Goal: Task Accomplishment & Management: Complete application form

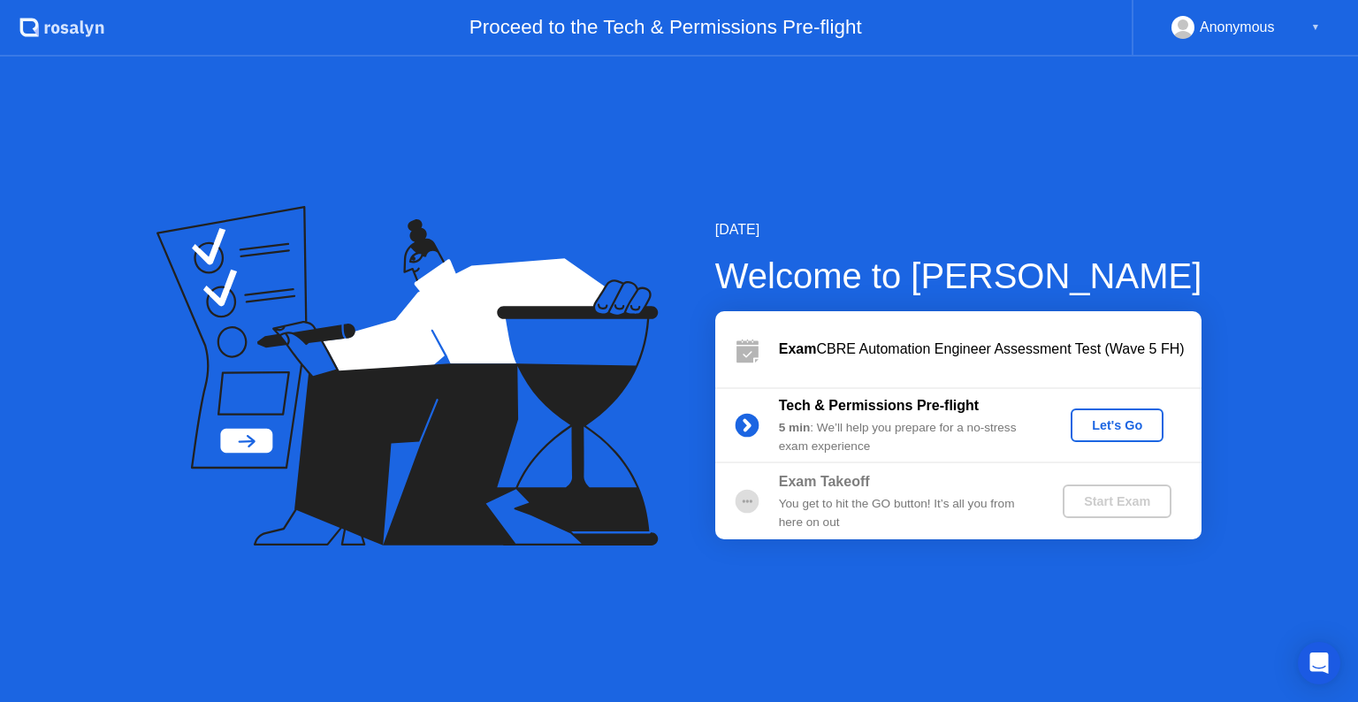
click at [1113, 430] on div "Let's Go" at bounding box center [1117, 425] width 79 height 14
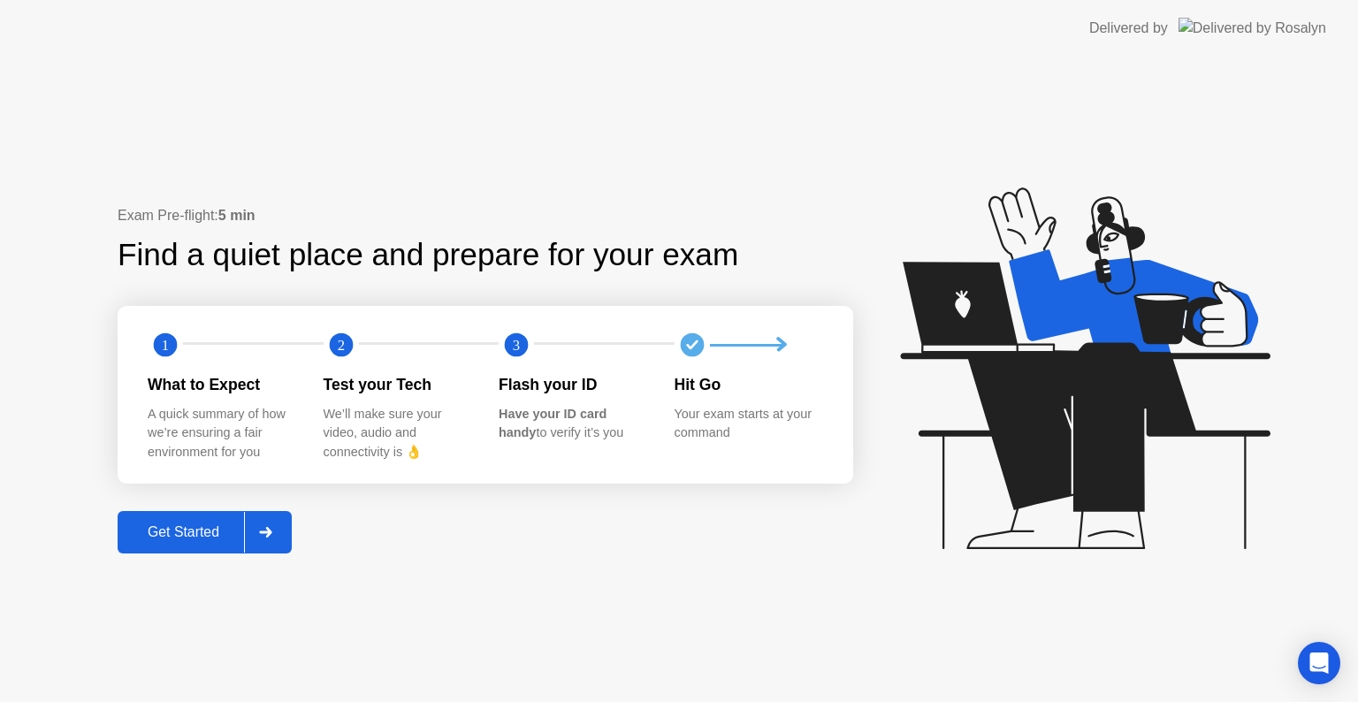
click at [217, 531] on div "Get Started" at bounding box center [183, 532] width 121 height 16
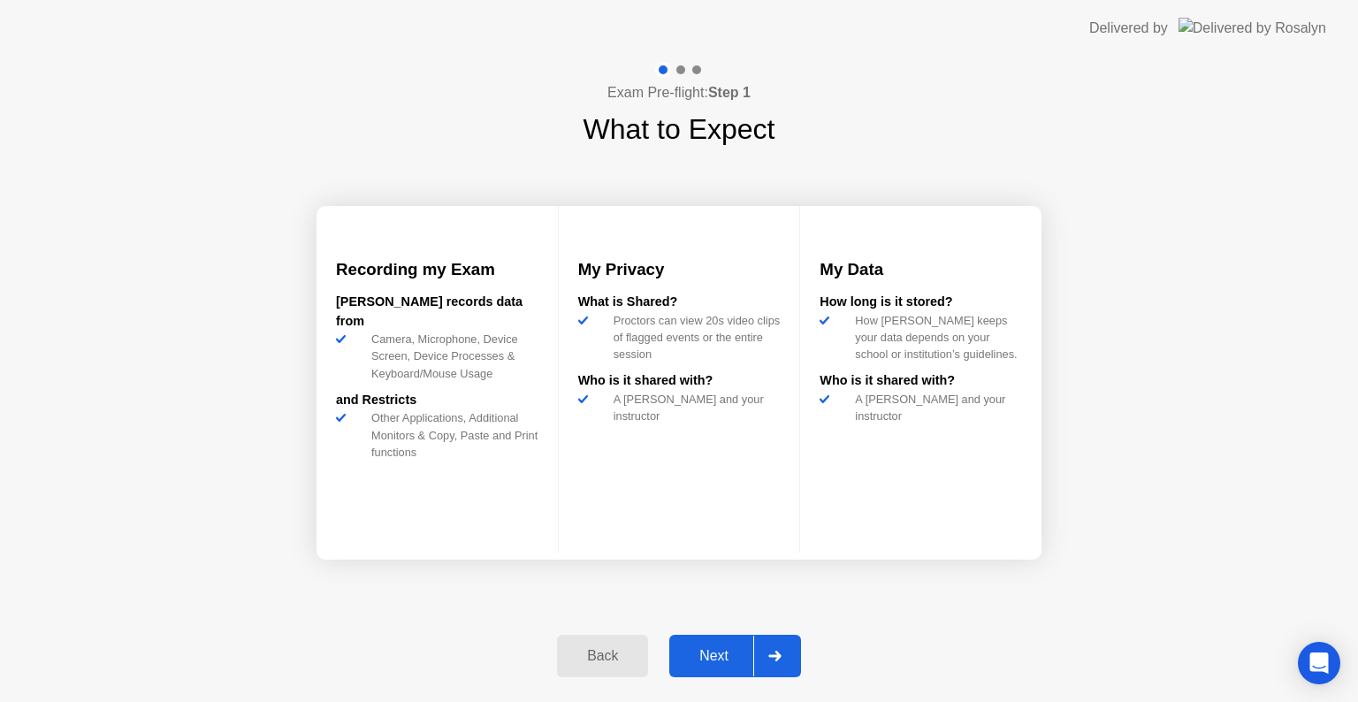
click at [711, 650] on div "Next" at bounding box center [713, 656] width 79 height 16
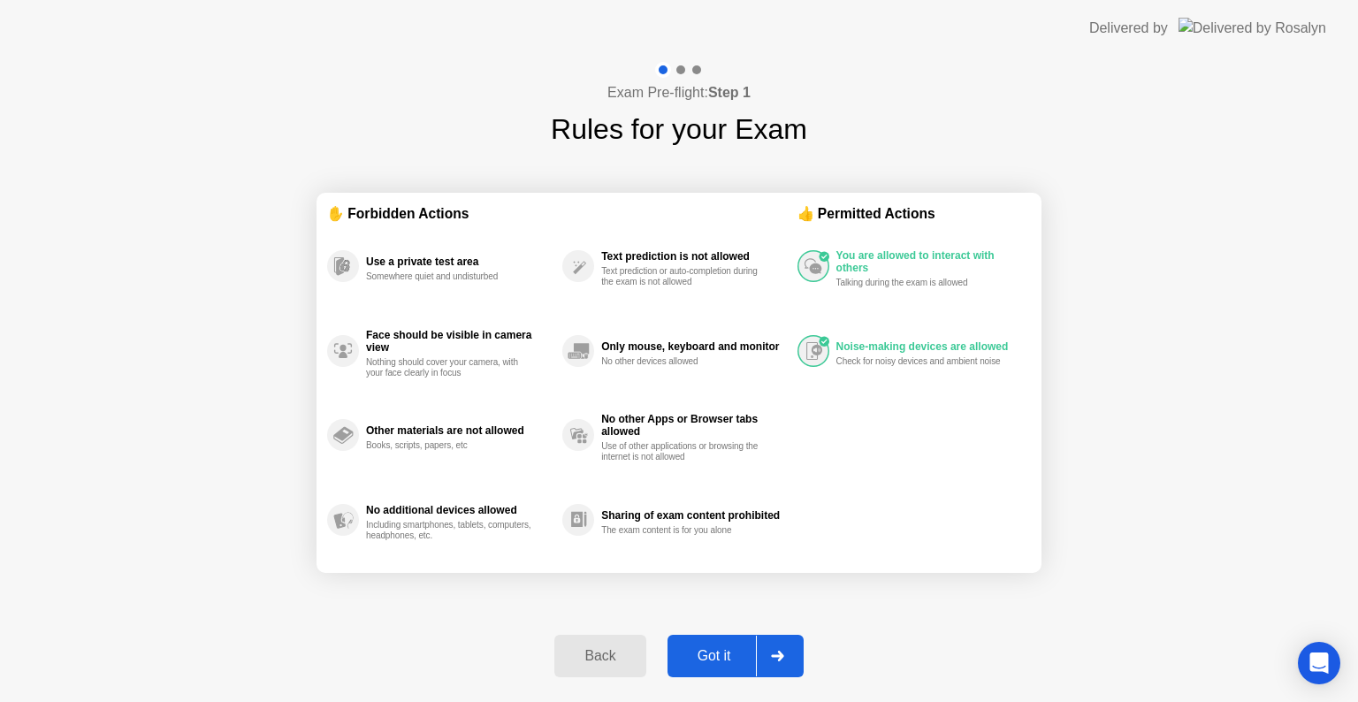
click at [718, 651] on div "Got it" at bounding box center [714, 656] width 83 height 16
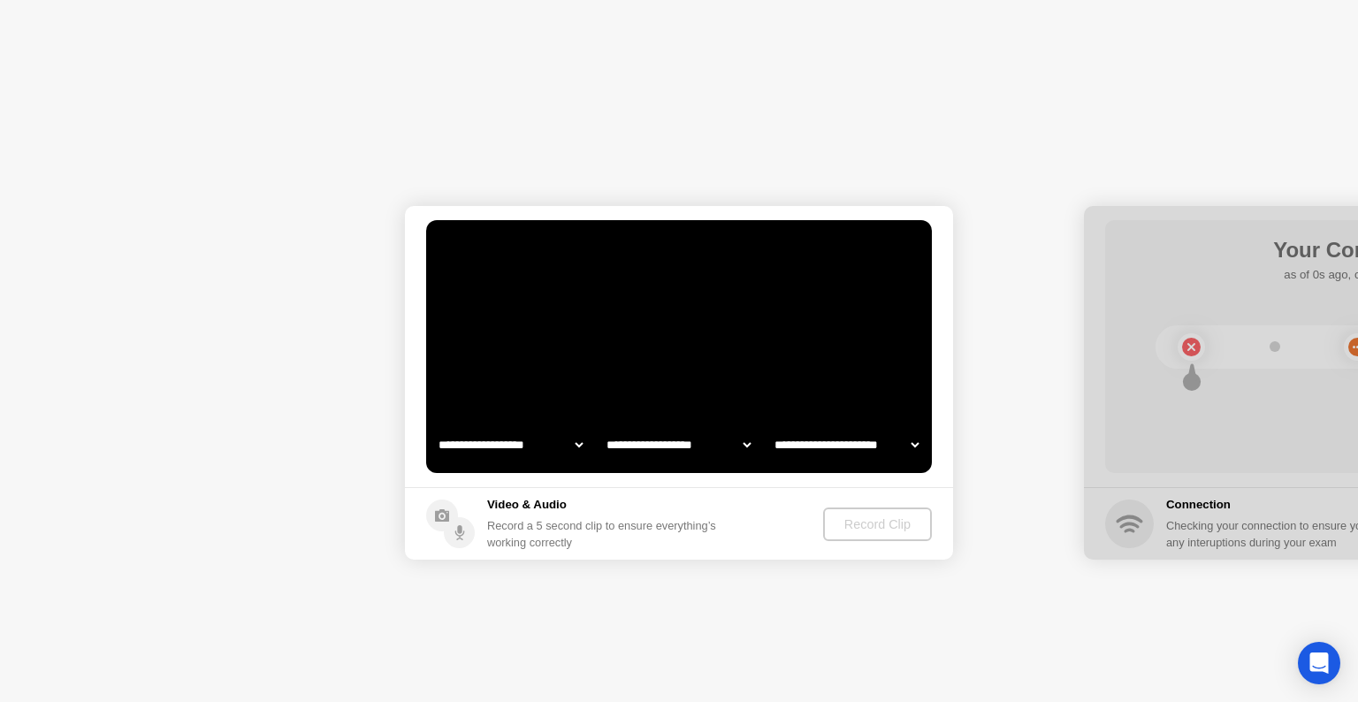
select select "**********"
select select "*******"
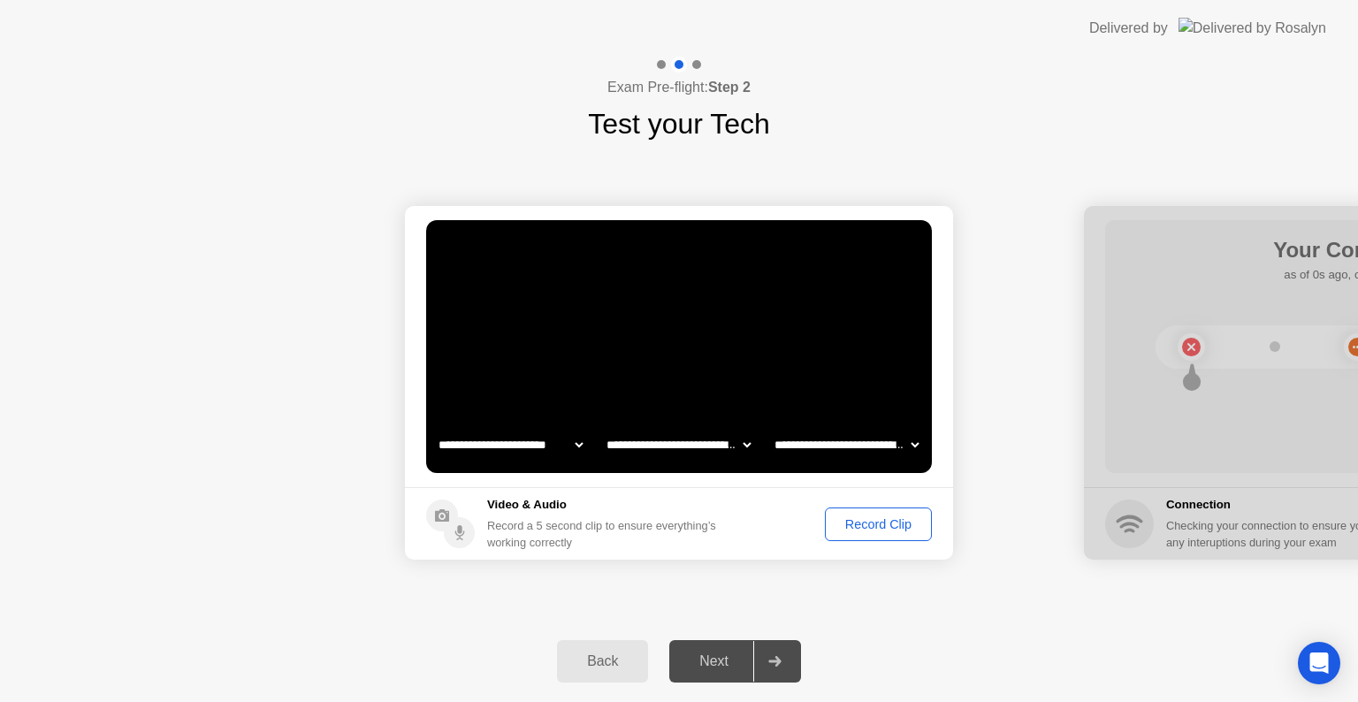
click at [877, 520] on div "Record Clip" at bounding box center [878, 524] width 95 height 14
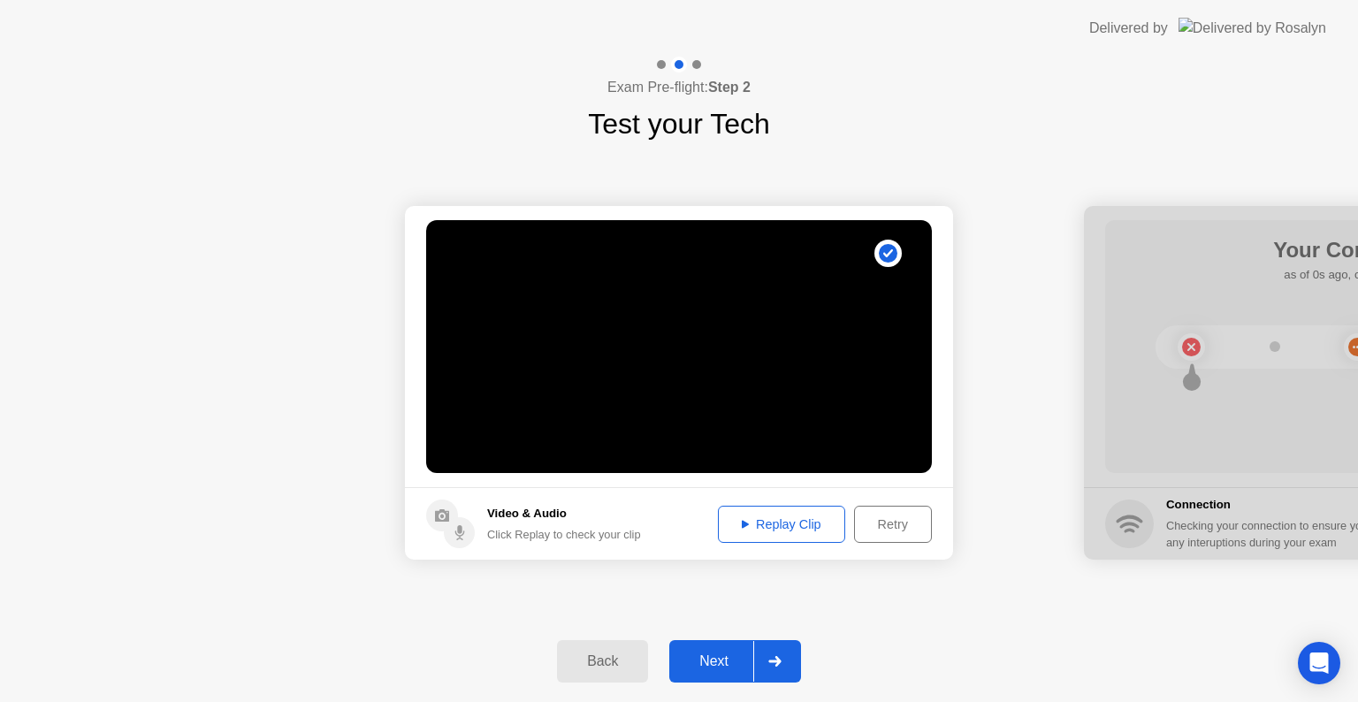
click at [771, 523] on div "Replay Clip" at bounding box center [781, 524] width 115 height 14
click at [705, 669] on div "Next" at bounding box center [713, 661] width 79 height 16
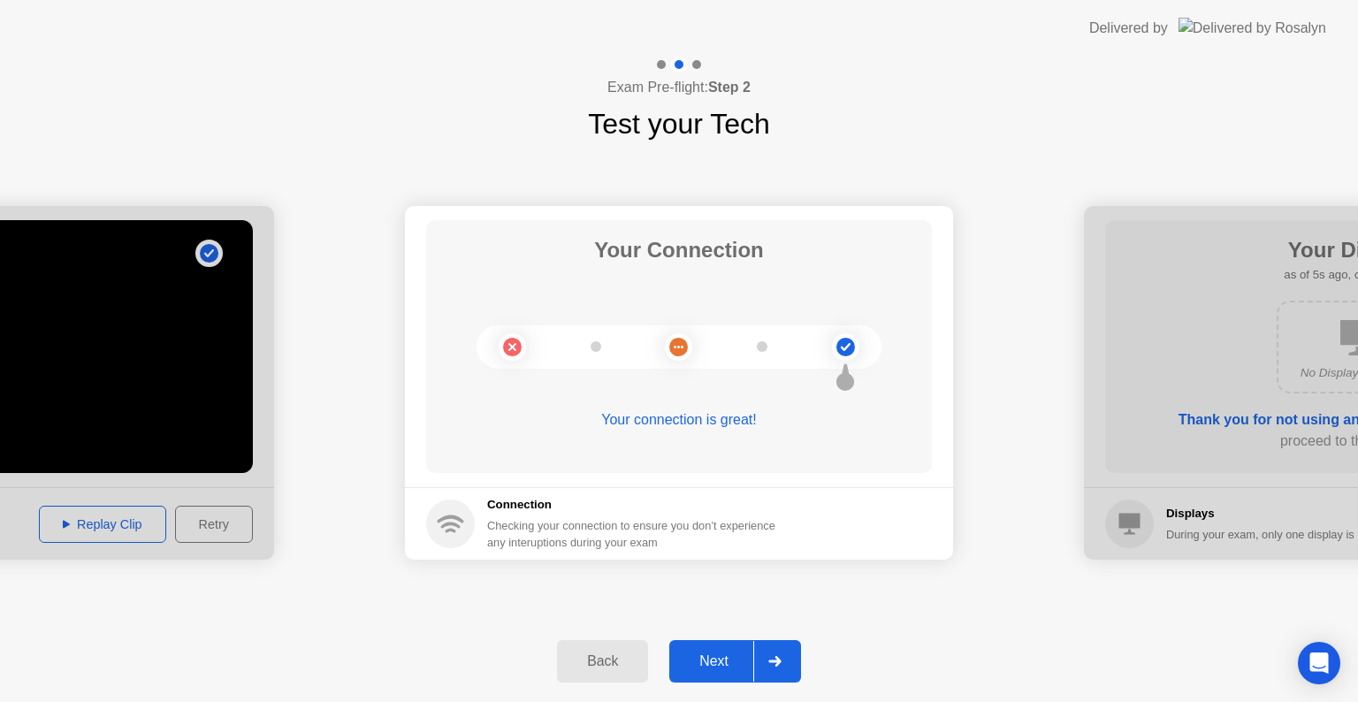
click at [691, 659] on div "Next" at bounding box center [713, 661] width 79 height 16
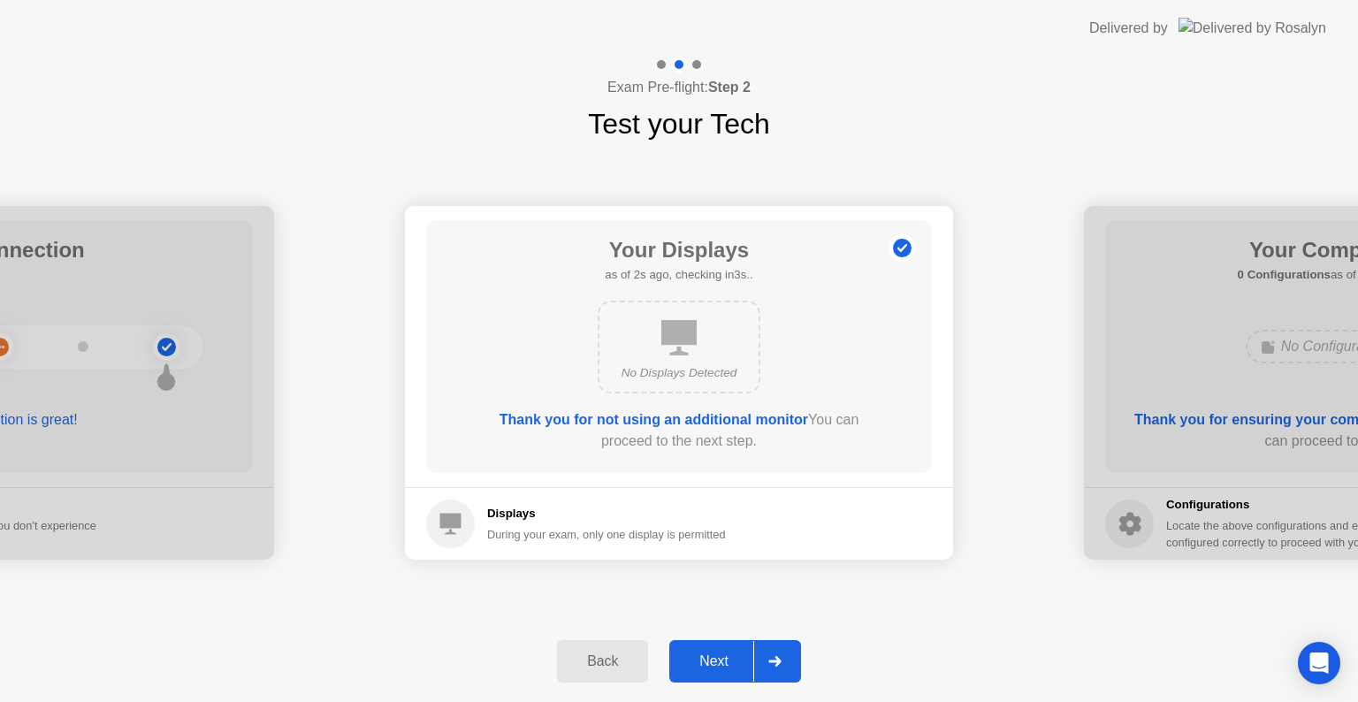
click at [720, 658] on div "Next" at bounding box center [713, 661] width 79 height 16
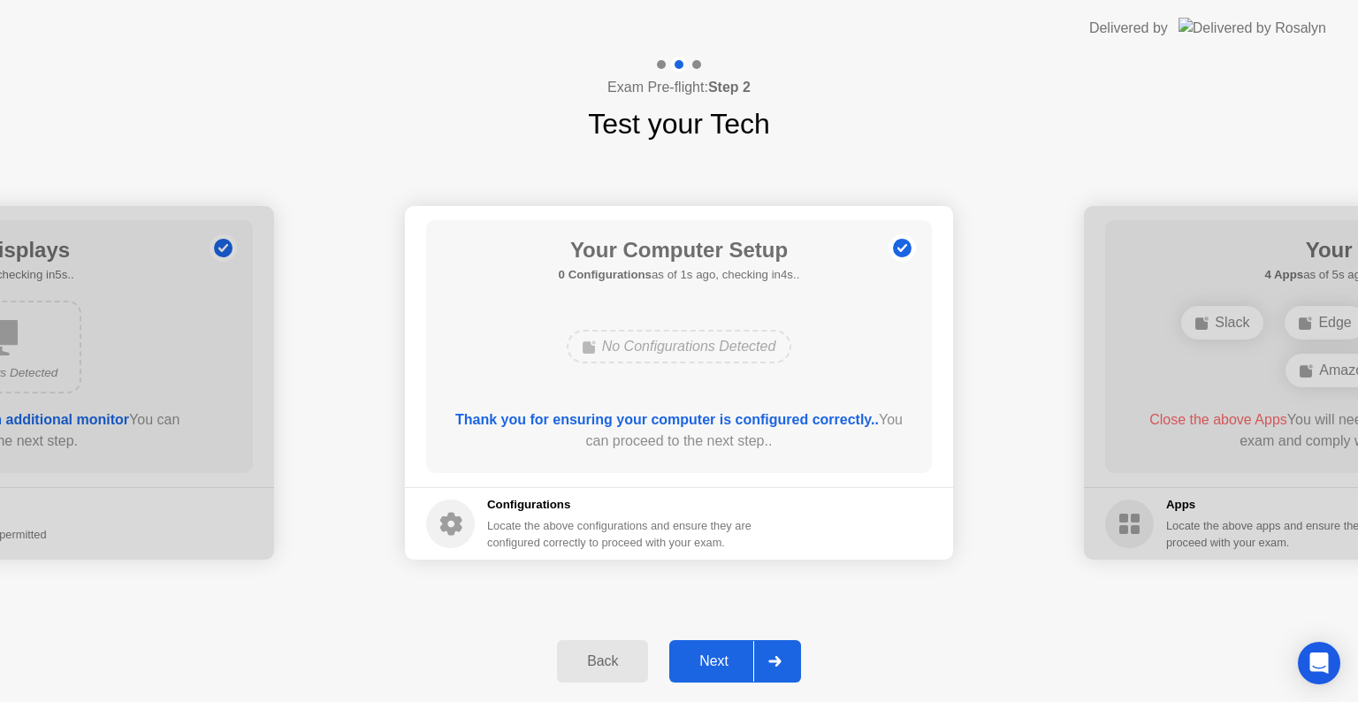
click at [717, 658] on div "Next" at bounding box center [713, 661] width 79 height 16
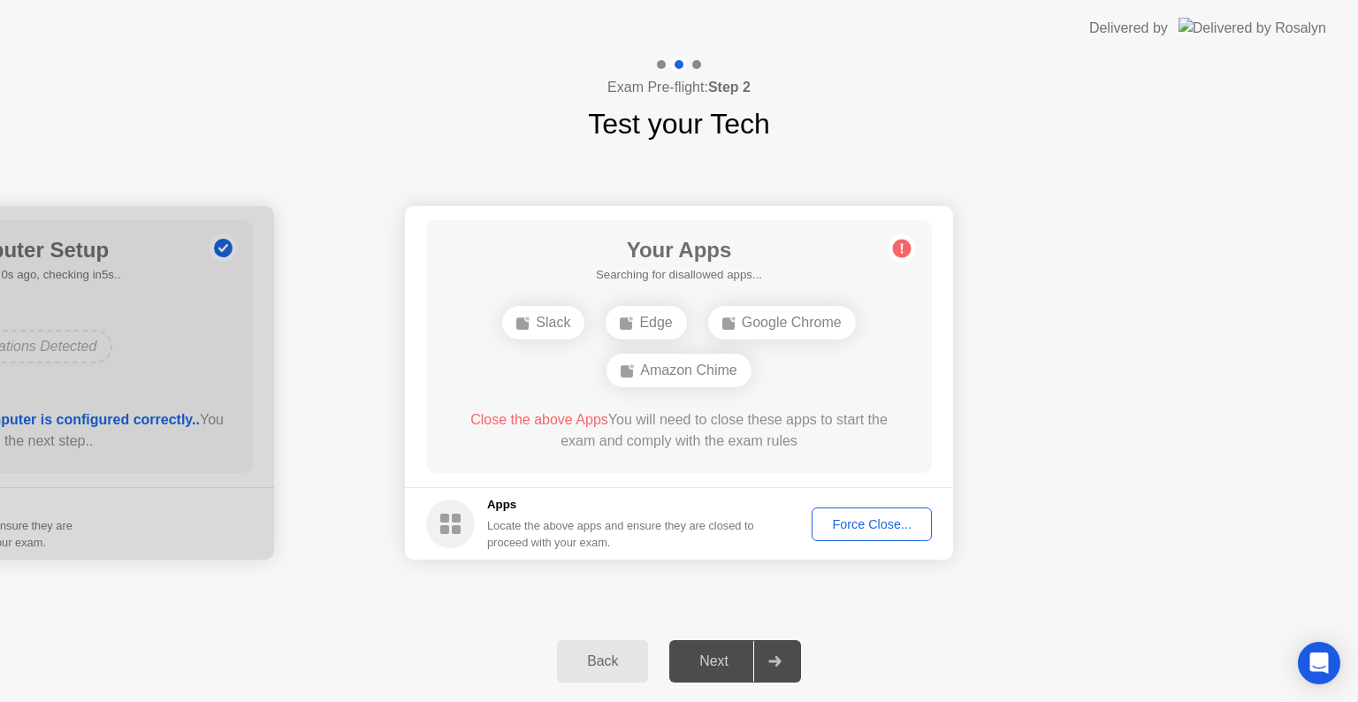
click at [889, 523] on div "Force Close..." at bounding box center [872, 524] width 108 height 14
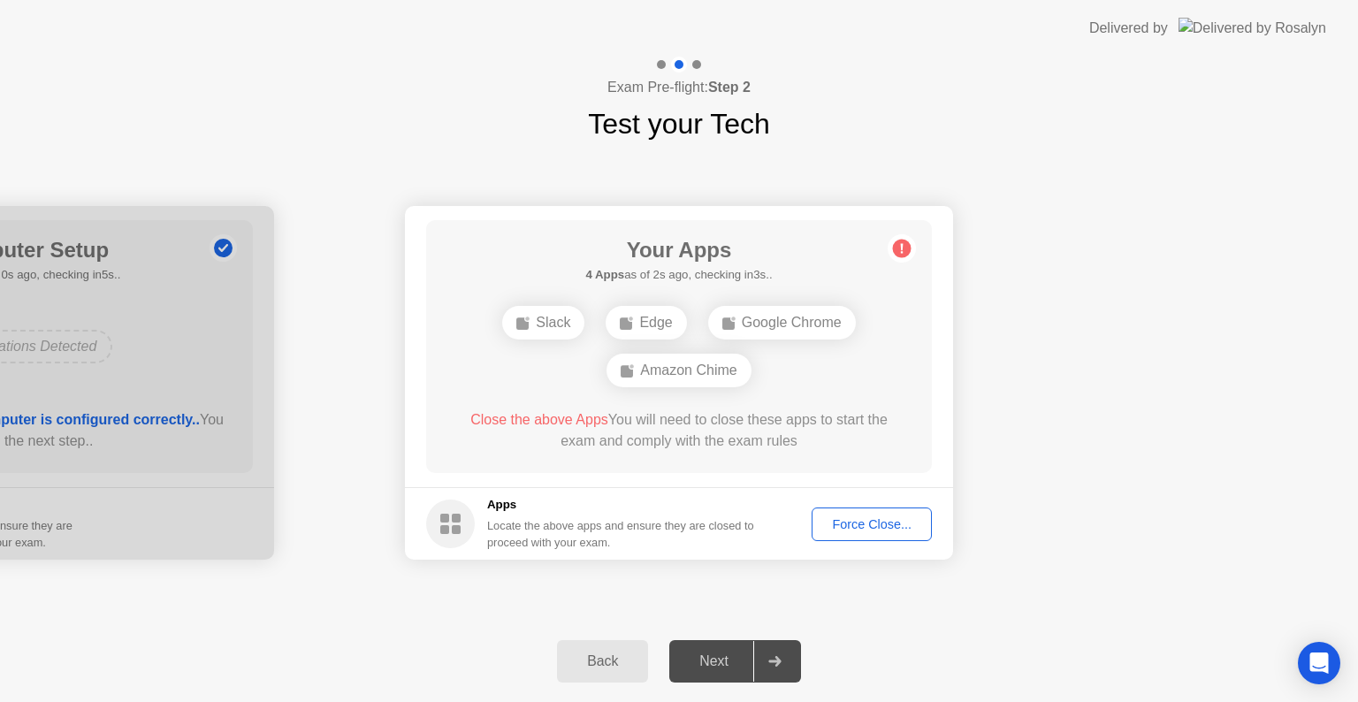
click at [724, 658] on div "Next" at bounding box center [713, 661] width 79 height 16
click at [707, 658] on div "Next" at bounding box center [713, 661] width 79 height 16
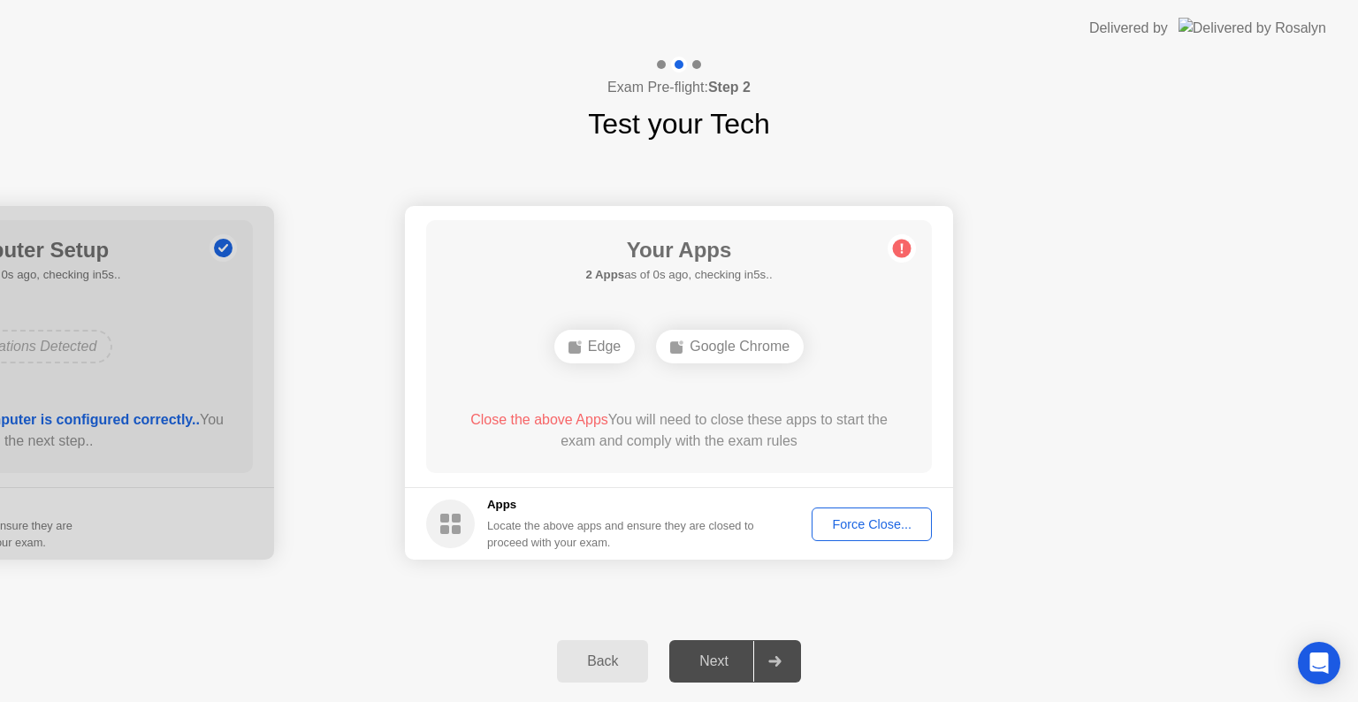
click at [876, 517] on div "Force Close..." at bounding box center [872, 524] width 108 height 14
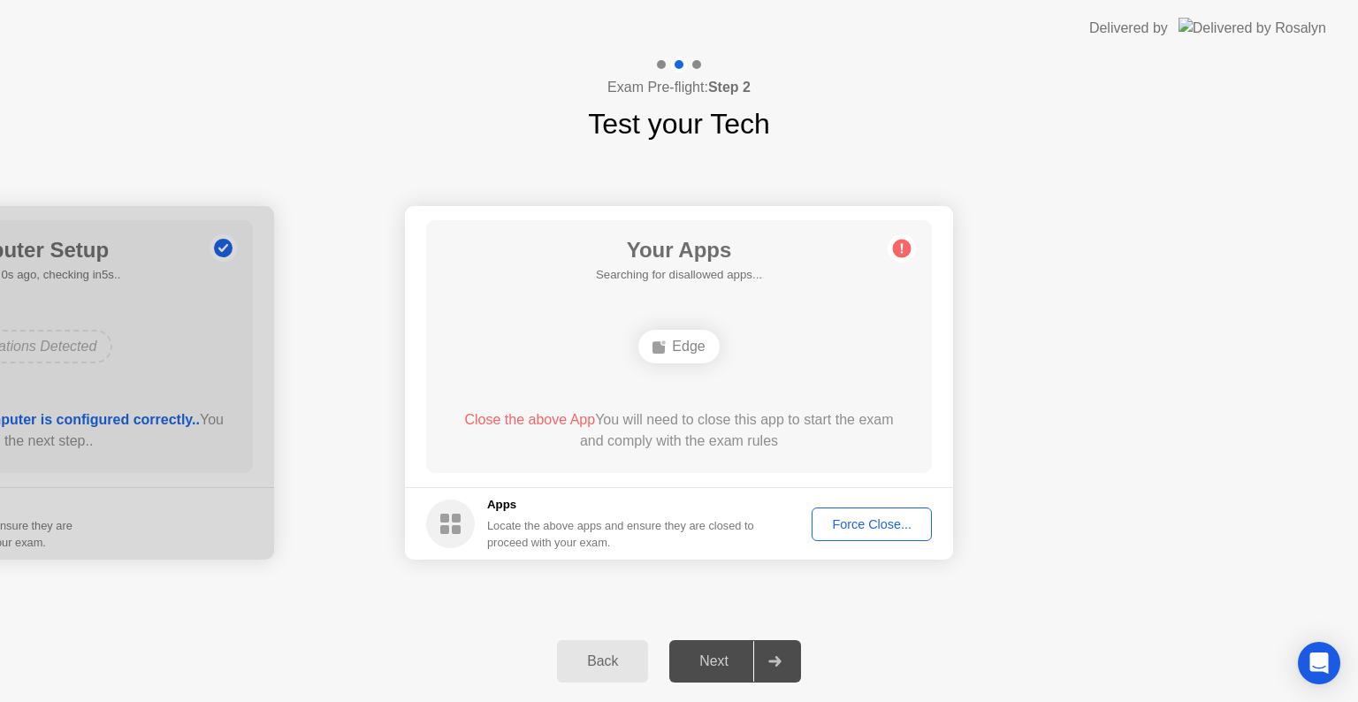
click at [872, 525] on div "Force Close..." at bounding box center [872, 524] width 108 height 14
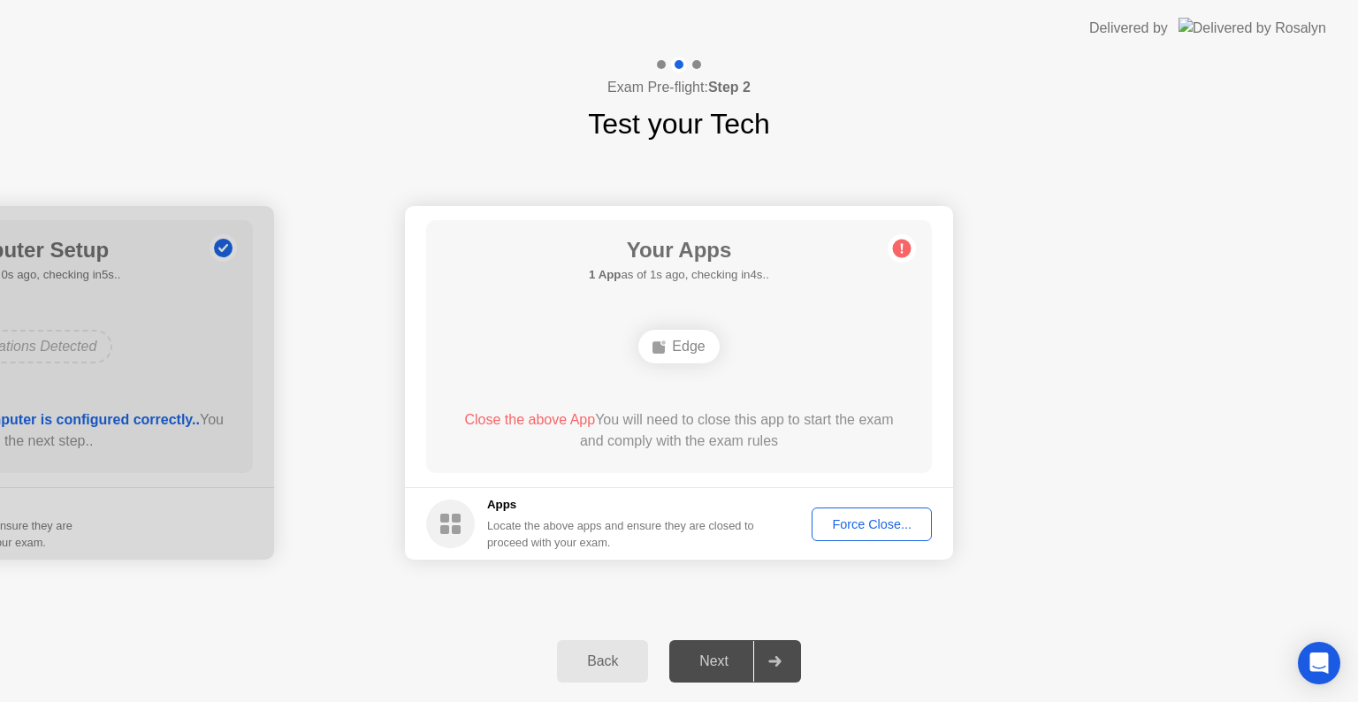
click at [874, 523] on div "Force Close..." at bounding box center [872, 524] width 108 height 14
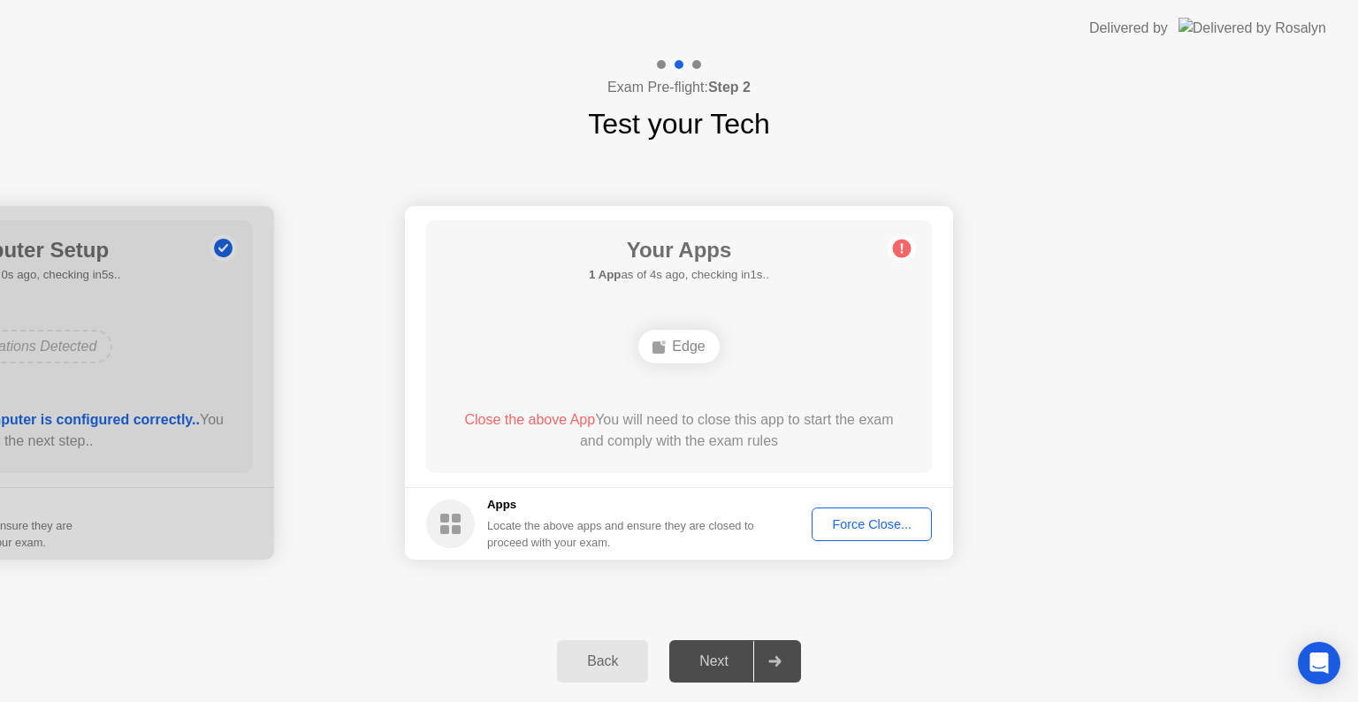
click at [867, 527] on div "Force Close..." at bounding box center [872, 524] width 108 height 14
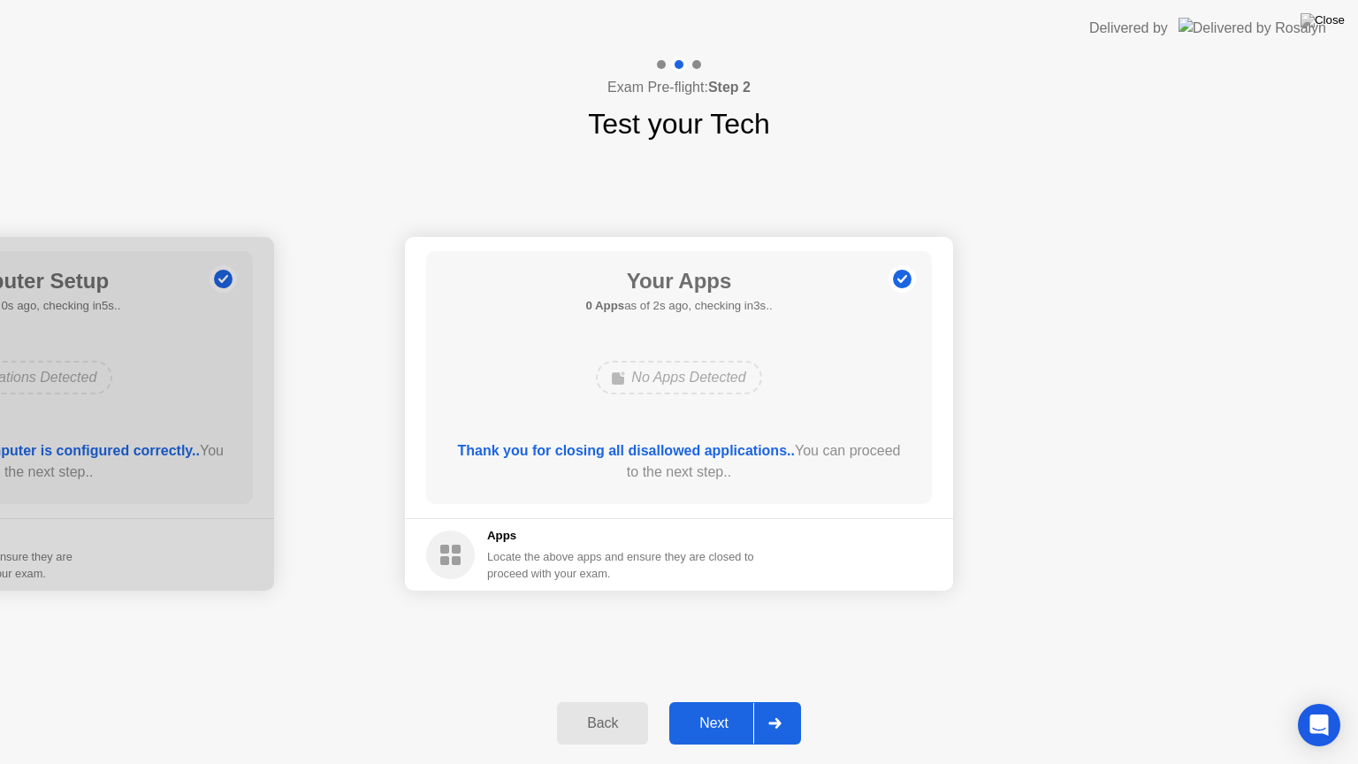
click at [888, 658] on div "**********" at bounding box center [679, 413] width 1358 height 537
click at [714, 701] on div "Next" at bounding box center [713, 723] width 79 height 16
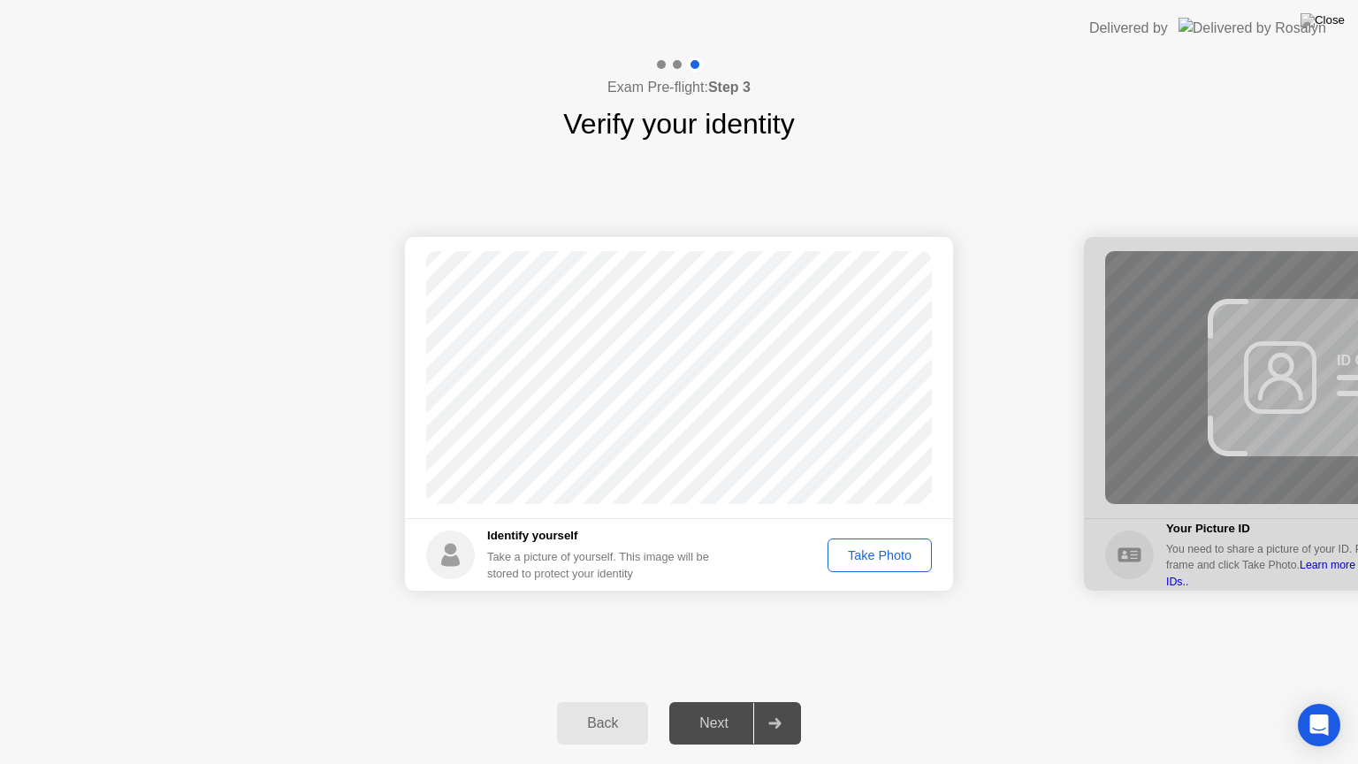
click at [858, 552] on div "Take Photo" at bounding box center [880, 555] width 92 height 14
click at [718, 701] on div "Next" at bounding box center [713, 723] width 79 height 16
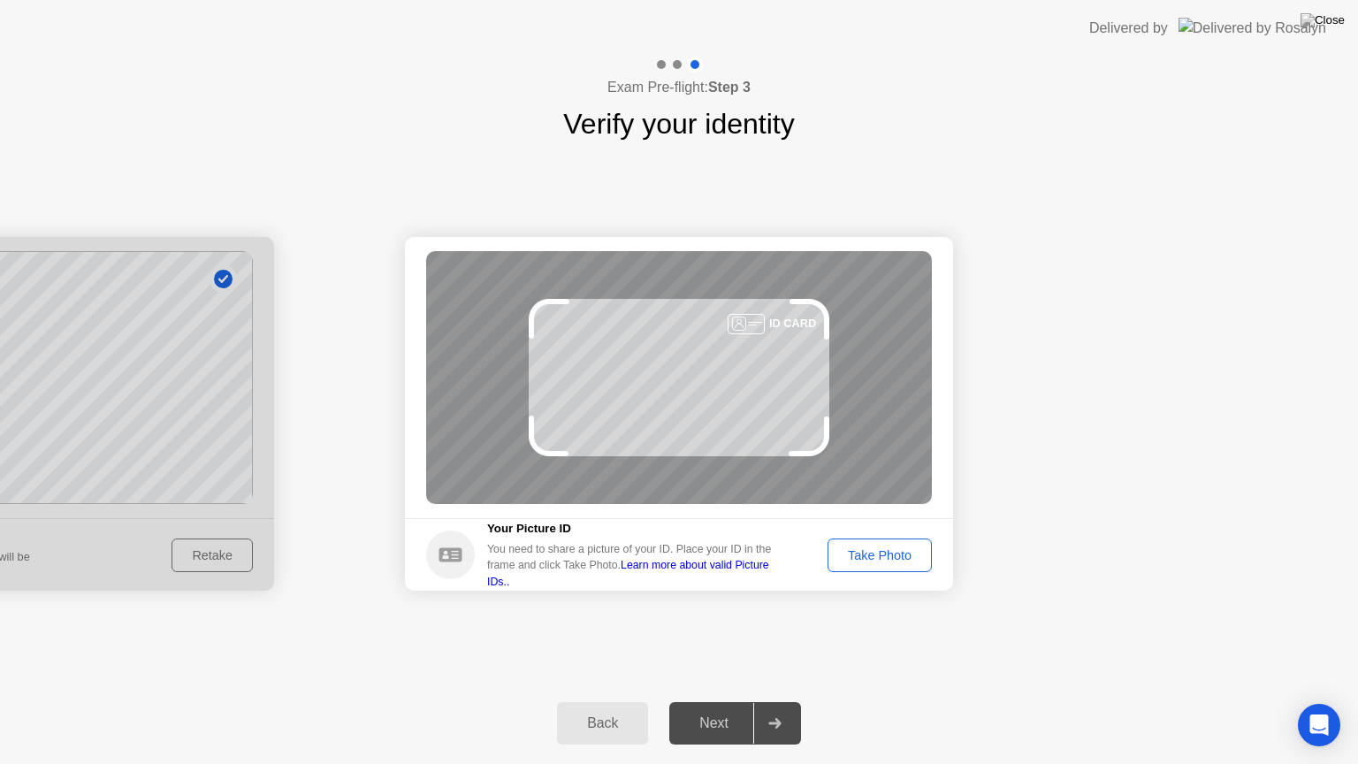
click at [884, 548] on div "Take Photo" at bounding box center [880, 555] width 92 height 14
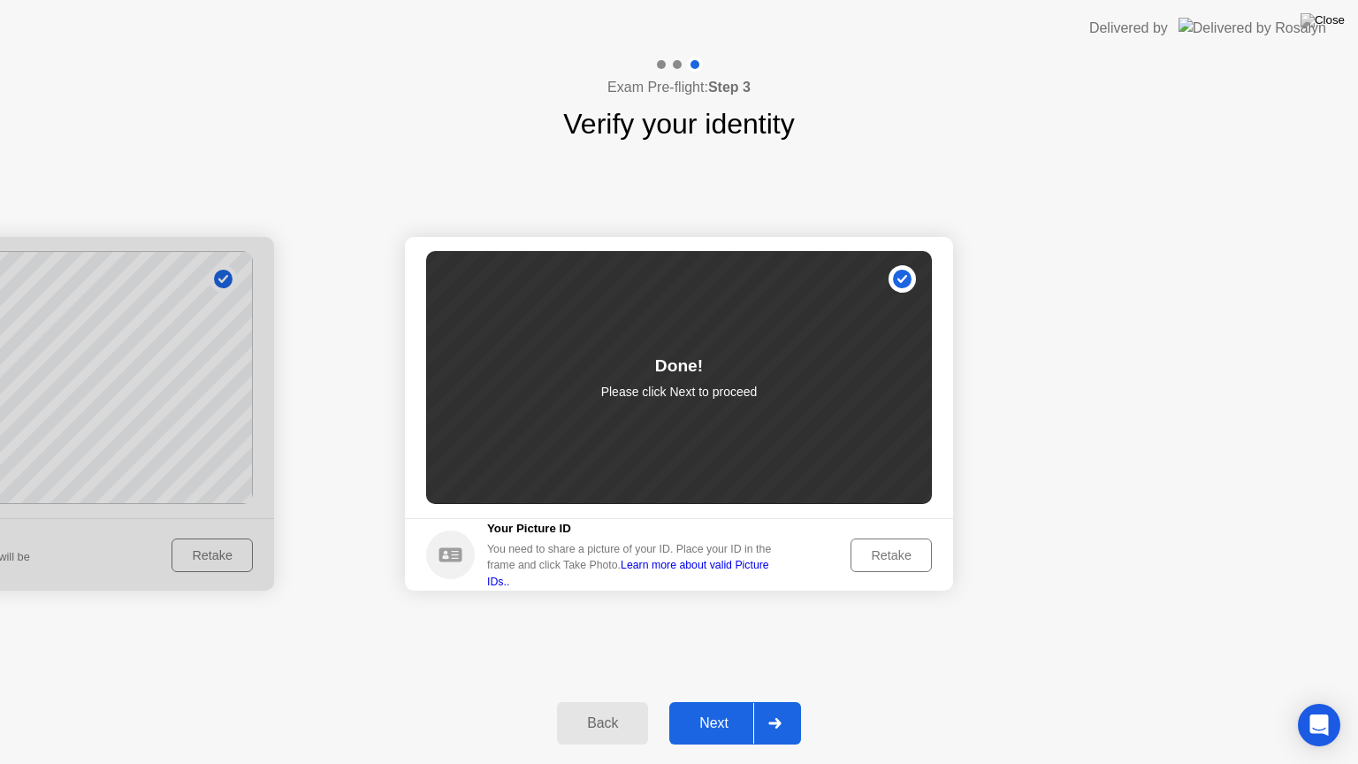
click at [723, 701] on div "Next" at bounding box center [713, 723] width 79 height 16
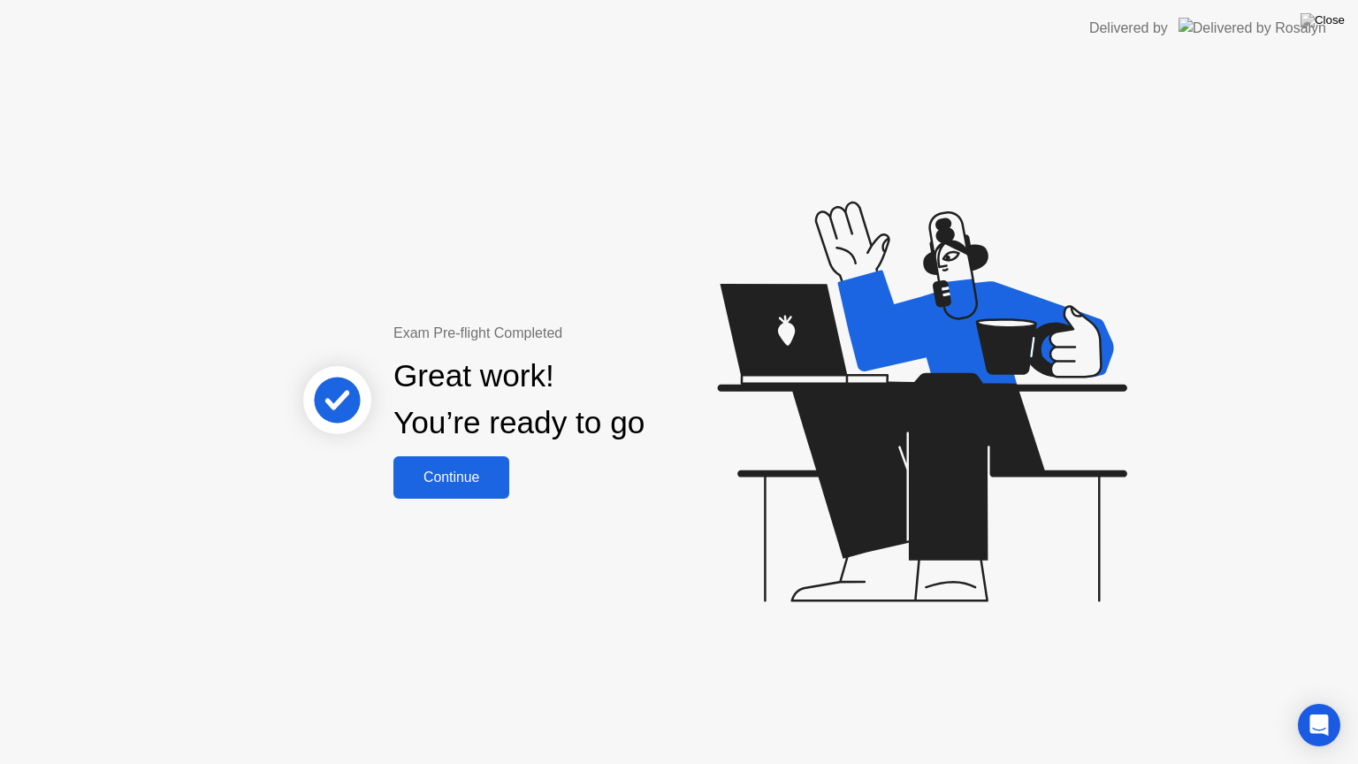
click at [456, 470] on div "Continue" at bounding box center [451, 477] width 105 height 16
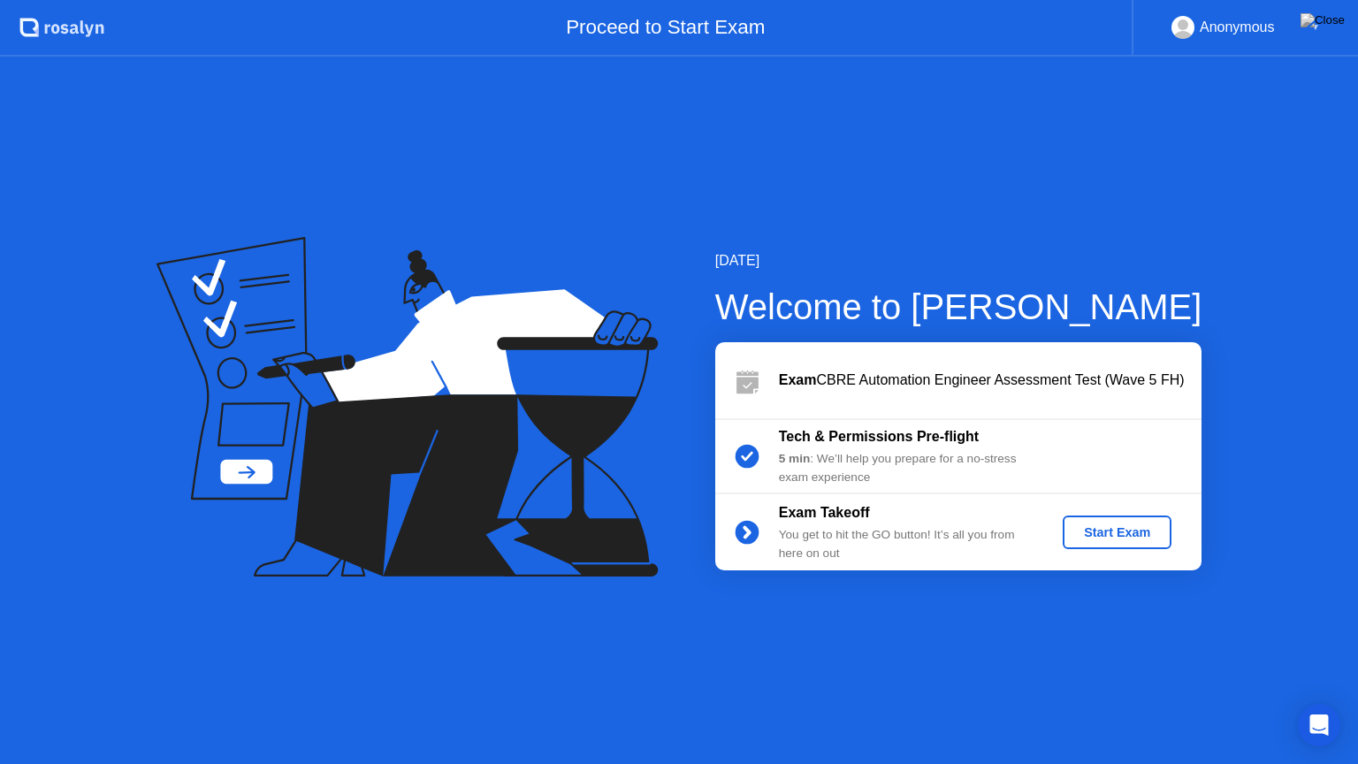
click at [1127, 529] on div "Start Exam" at bounding box center [1117, 532] width 95 height 14
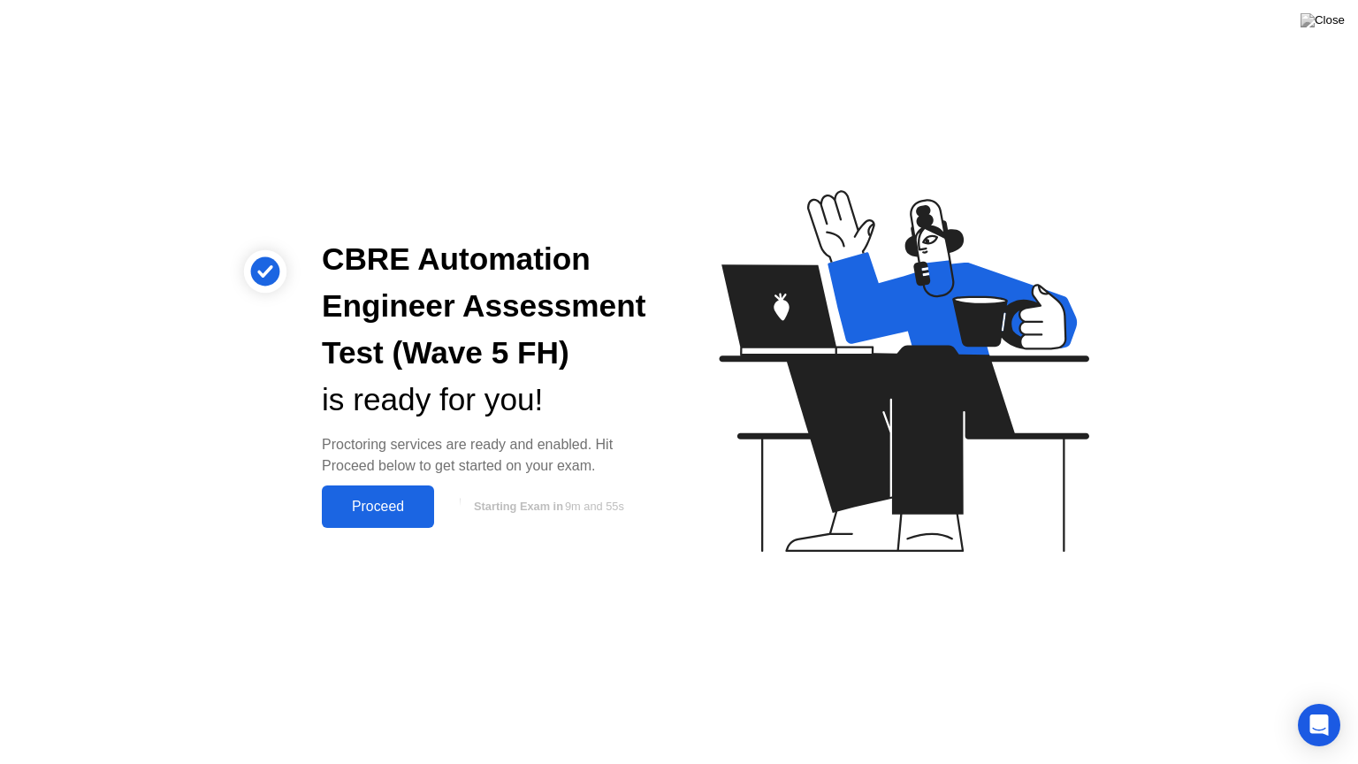
click at [386, 499] on div "Proceed" at bounding box center [378, 507] width 102 height 16
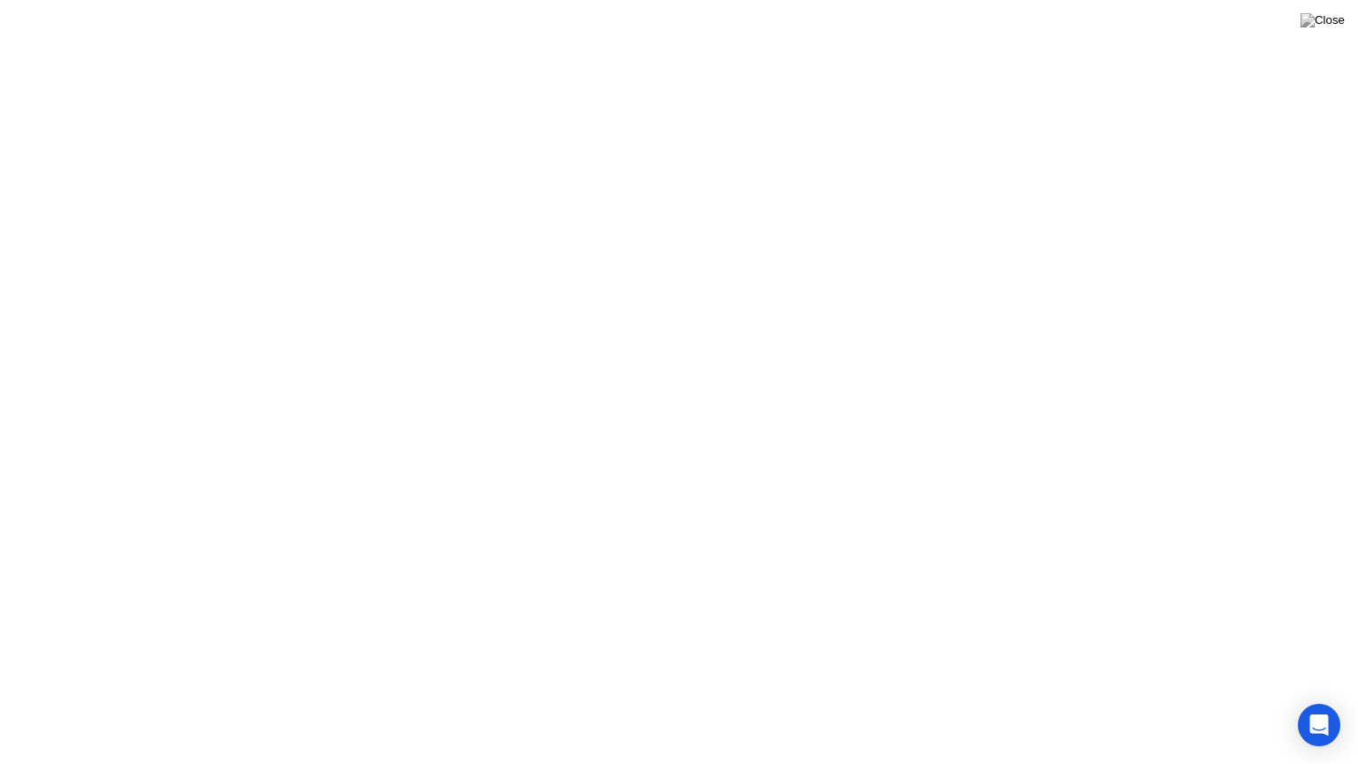
click div "Got it!"
